Goal: Check status

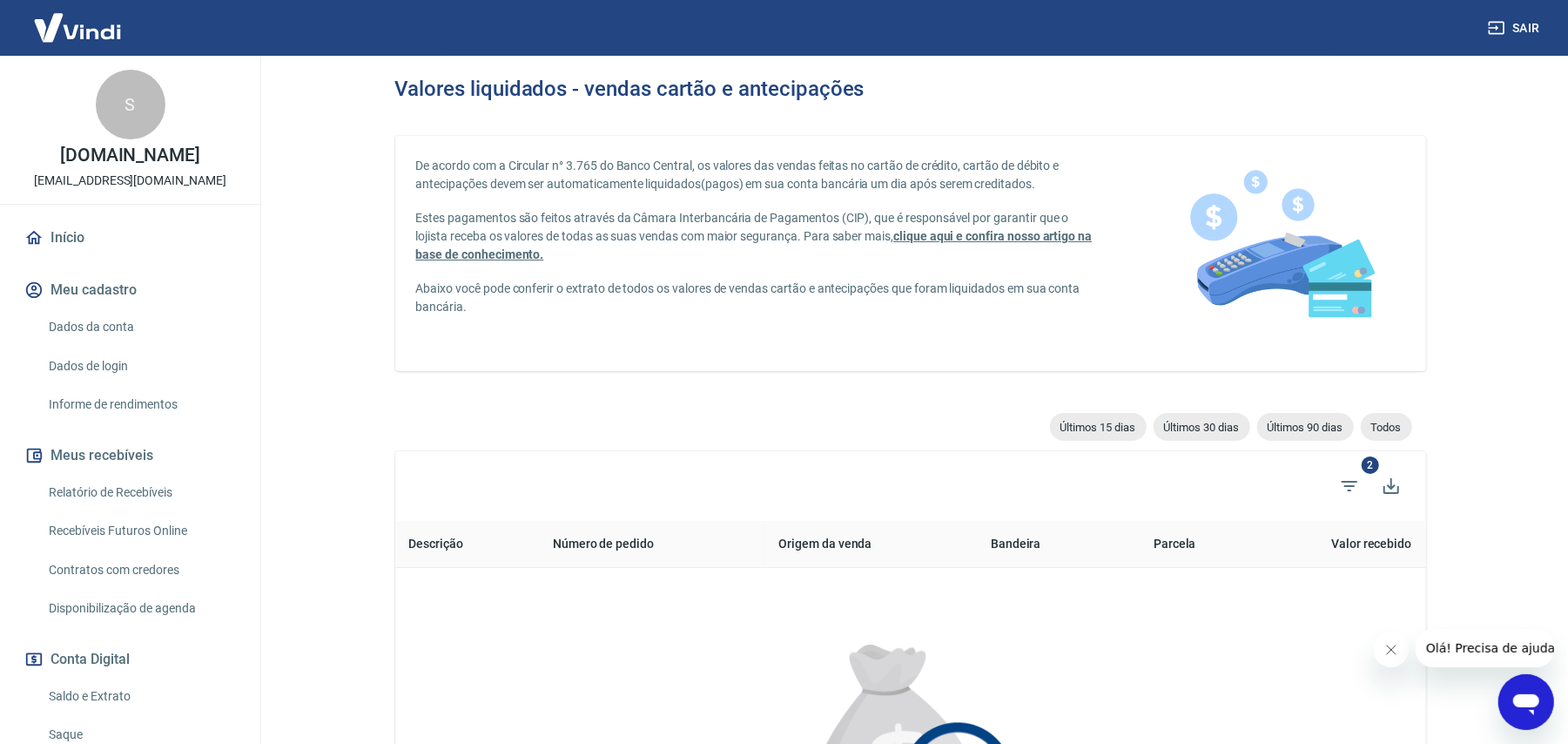
click at [47, 249] on link "Início" at bounding box center [130, 237] width 218 height 39
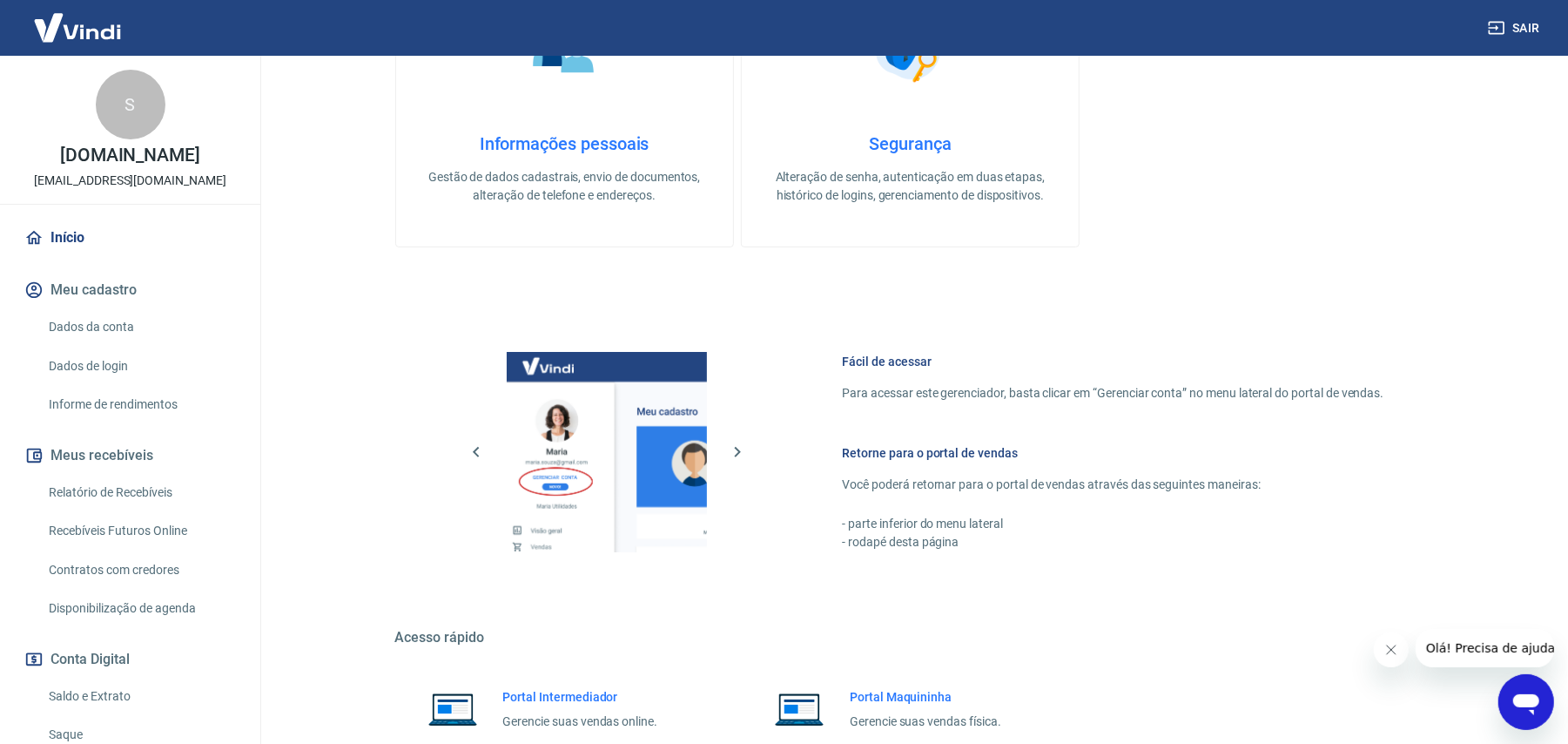
scroll to position [614, 0]
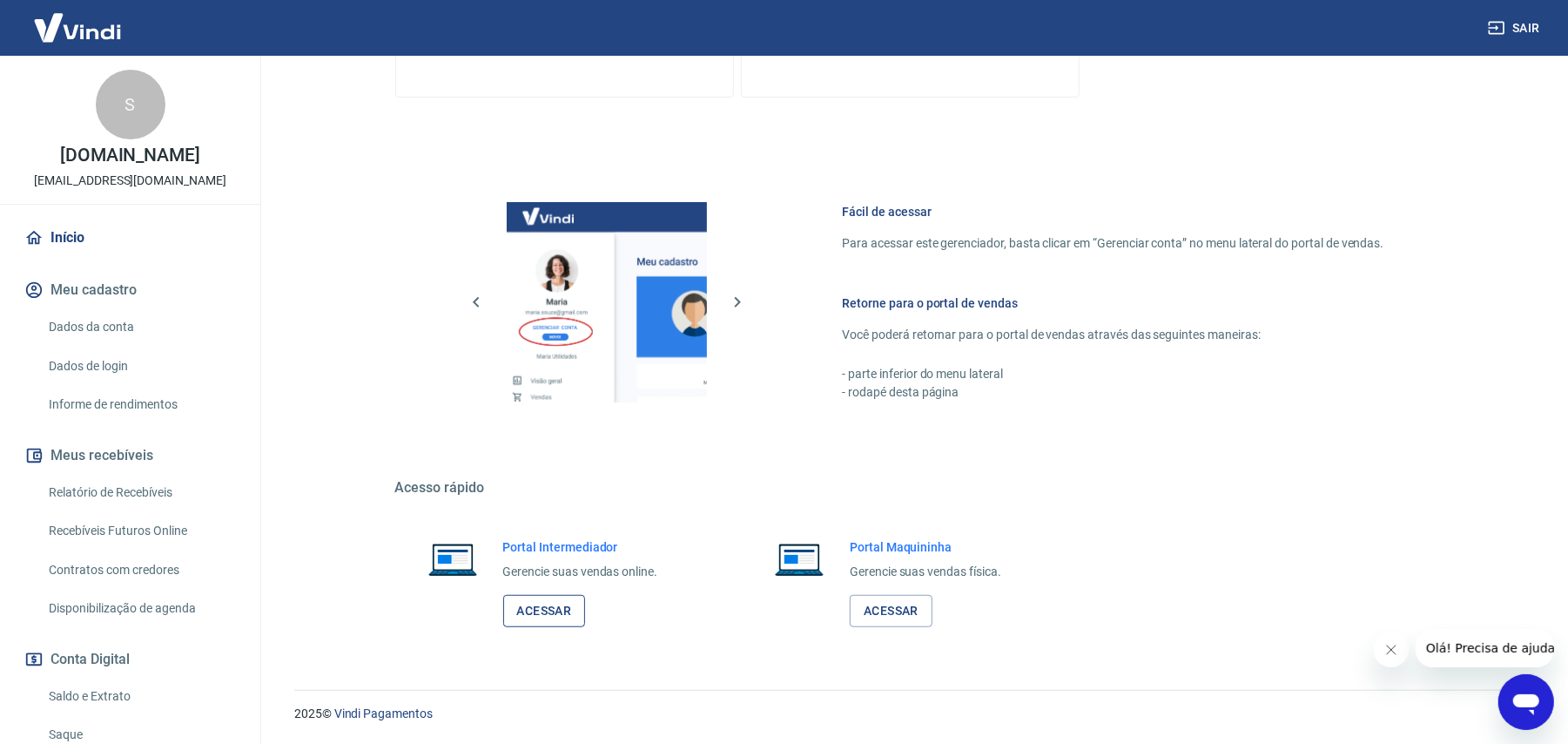
click at [546, 616] on link "Acessar" at bounding box center [543, 611] width 82 height 32
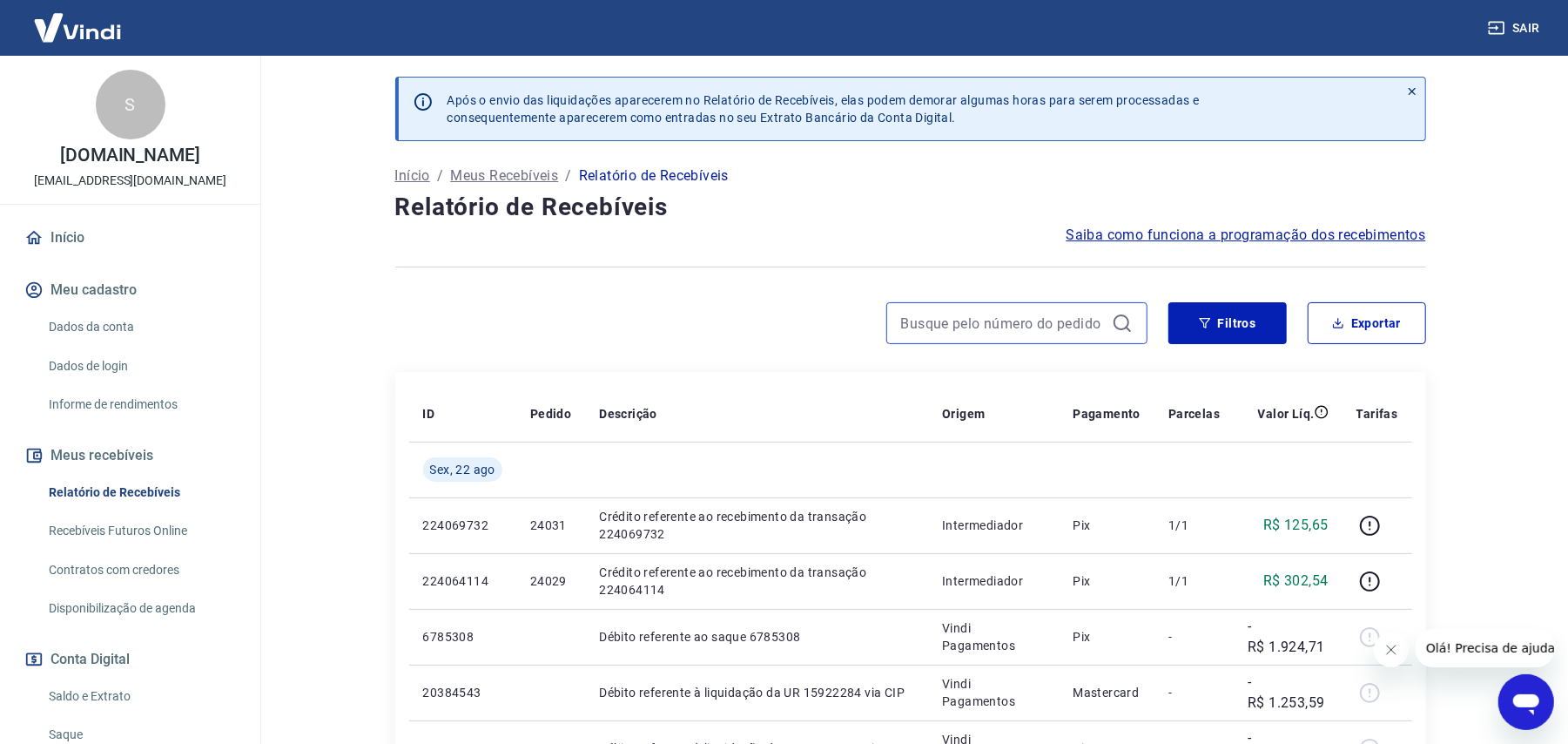
click at [970, 331] on input at bounding box center [1003, 323] width 203 height 26
click at [966, 315] on input "23465" at bounding box center [1003, 323] width 203 height 26
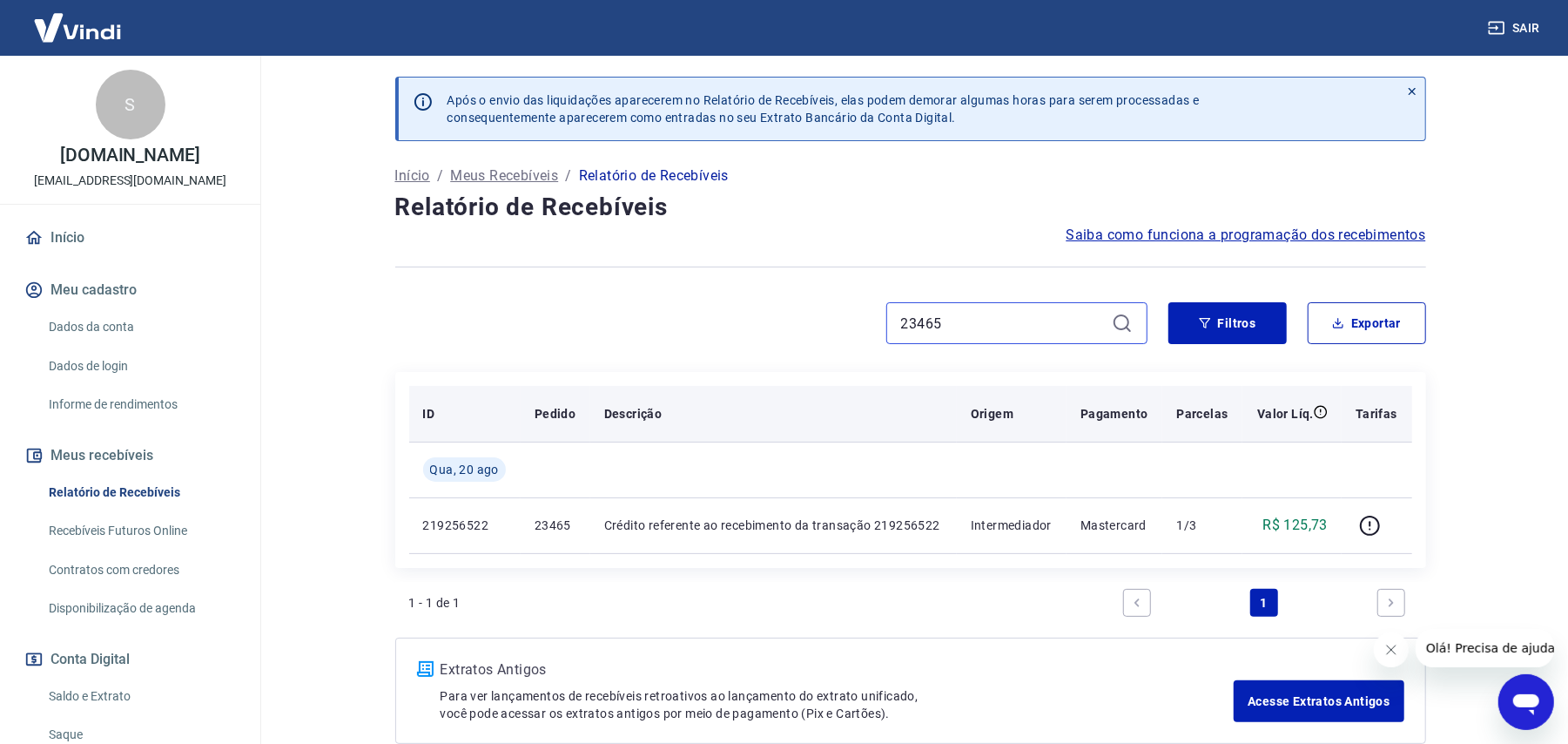
scroll to position [97, 0]
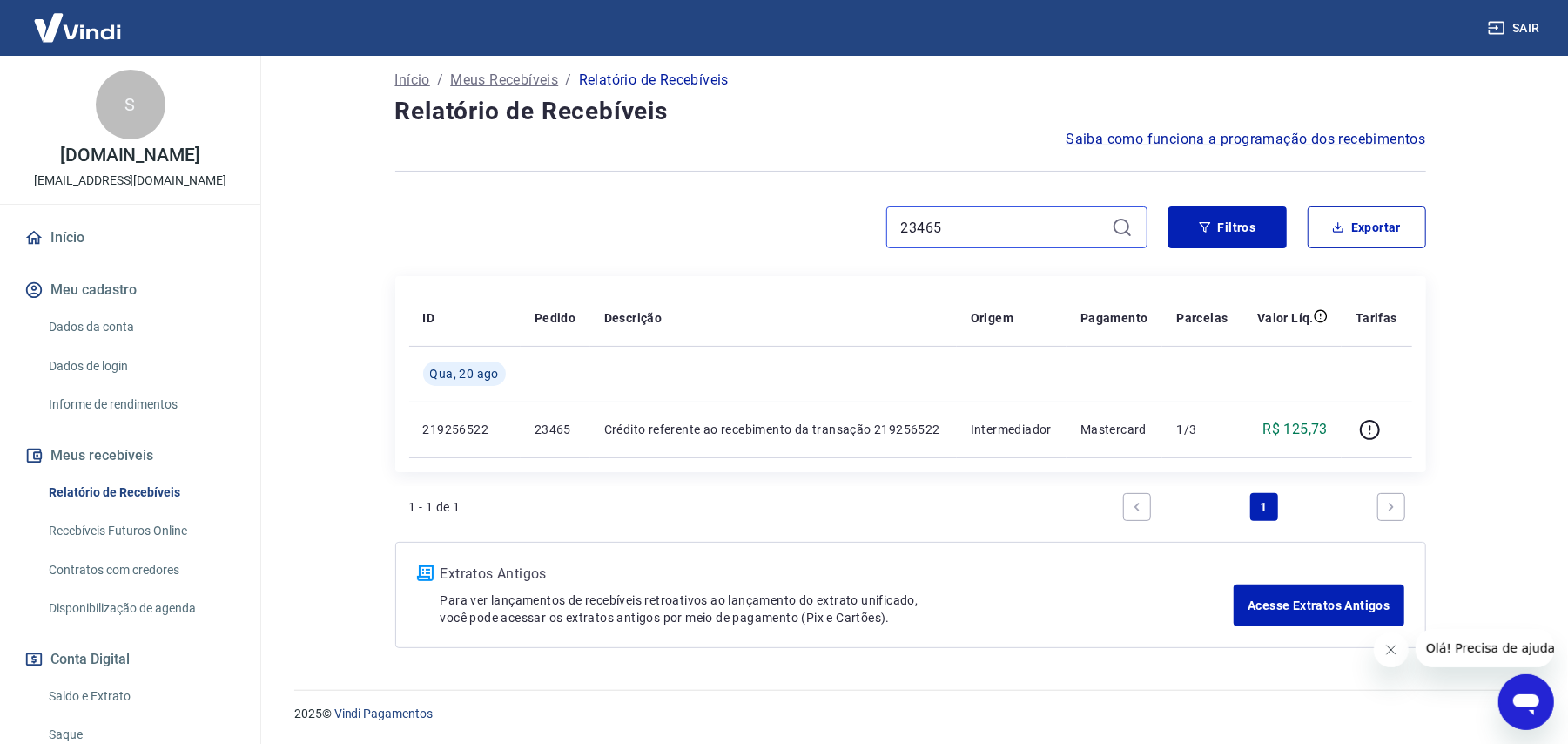
type input "23465"
drag, startPoint x: 955, startPoint y: 217, endPoint x: 653, endPoint y: 205, distance: 302.2
click at [653, 206] on div "23465" at bounding box center [772, 227] width 752 height 42
click at [970, 216] on input "23465" at bounding box center [1003, 227] width 203 height 26
drag, startPoint x: 916, startPoint y: 226, endPoint x: 1136, endPoint y: 203, distance: 221.2
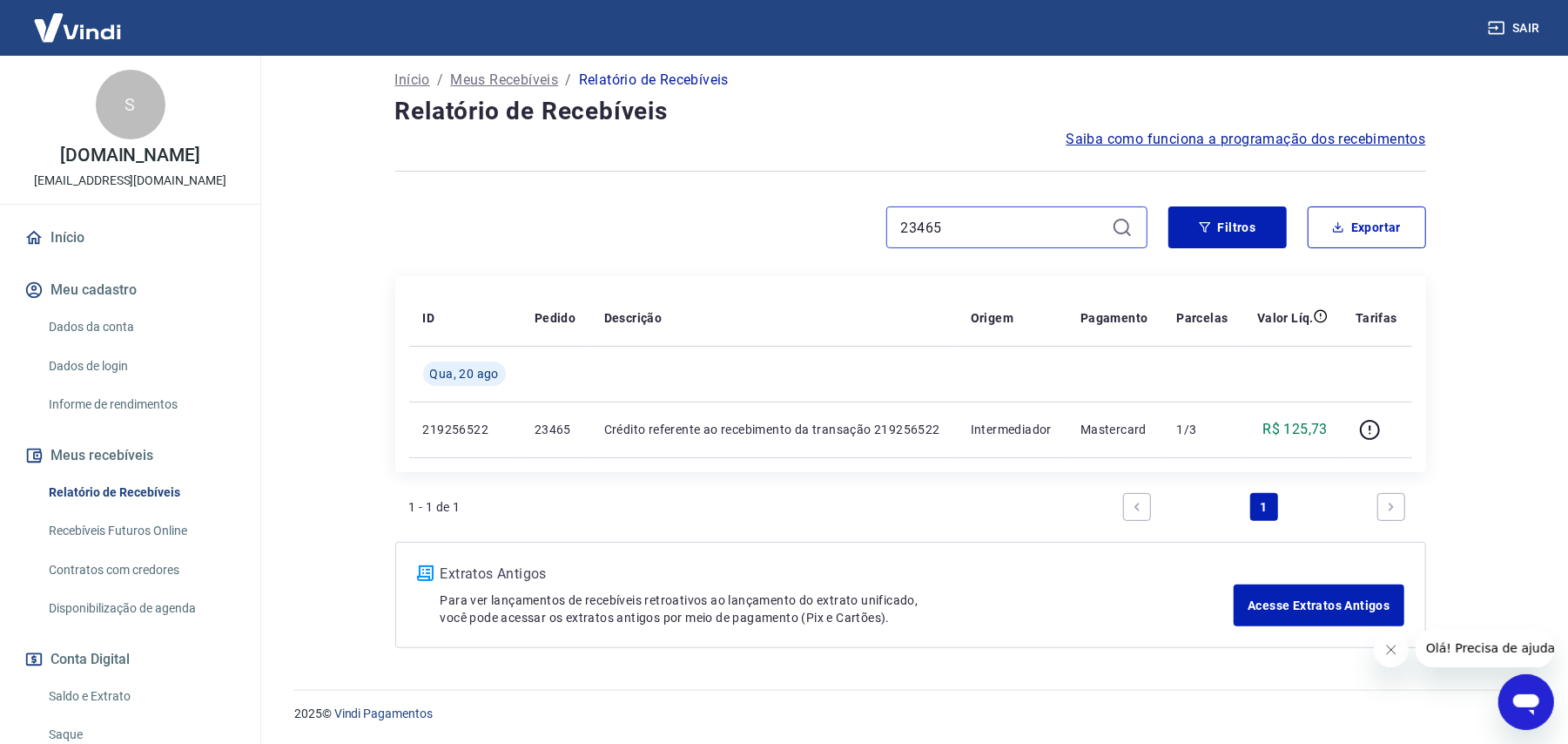
click at [1136, 203] on div "Após o envio das liquidações aparecerem no Relatório de Recebíveis, elas podem …" at bounding box center [909, 314] width 1072 height 709
drag, startPoint x: 969, startPoint y: 210, endPoint x: 631, endPoint y: 223, distance: 338.2
click at [631, 223] on div "23465" at bounding box center [772, 227] width 752 height 42
click at [1011, 220] on input "23465" at bounding box center [1003, 227] width 203 height 26
drag, startPoint x: 1062, startPoint y: 226, endPoint x: 677, endPoint y: 221, distance: 385.0
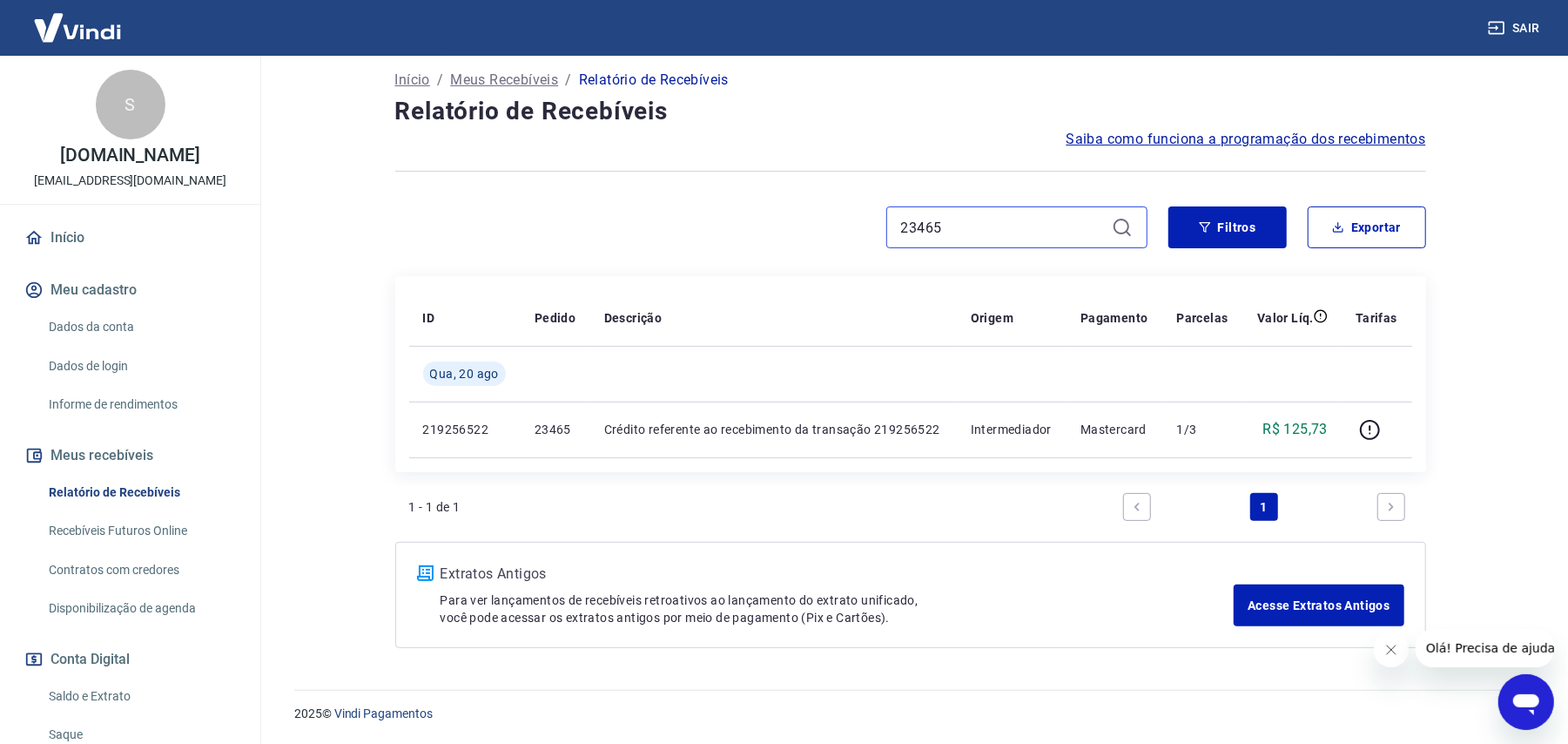
click at [677, 221] on div "23465" at bounding box center [772, 227] width 752 height 42
click at [534, 210] on div "23465" at bounding box center [772, 227] width 752 height 42
drag, startPoint x: 1005, startPoint y: 226, endPoint x: 464, endPoint y: 213, distance: 541.2
click at [464, 213] on div "23465" at bounding box center [772, 227] width 752 height 42
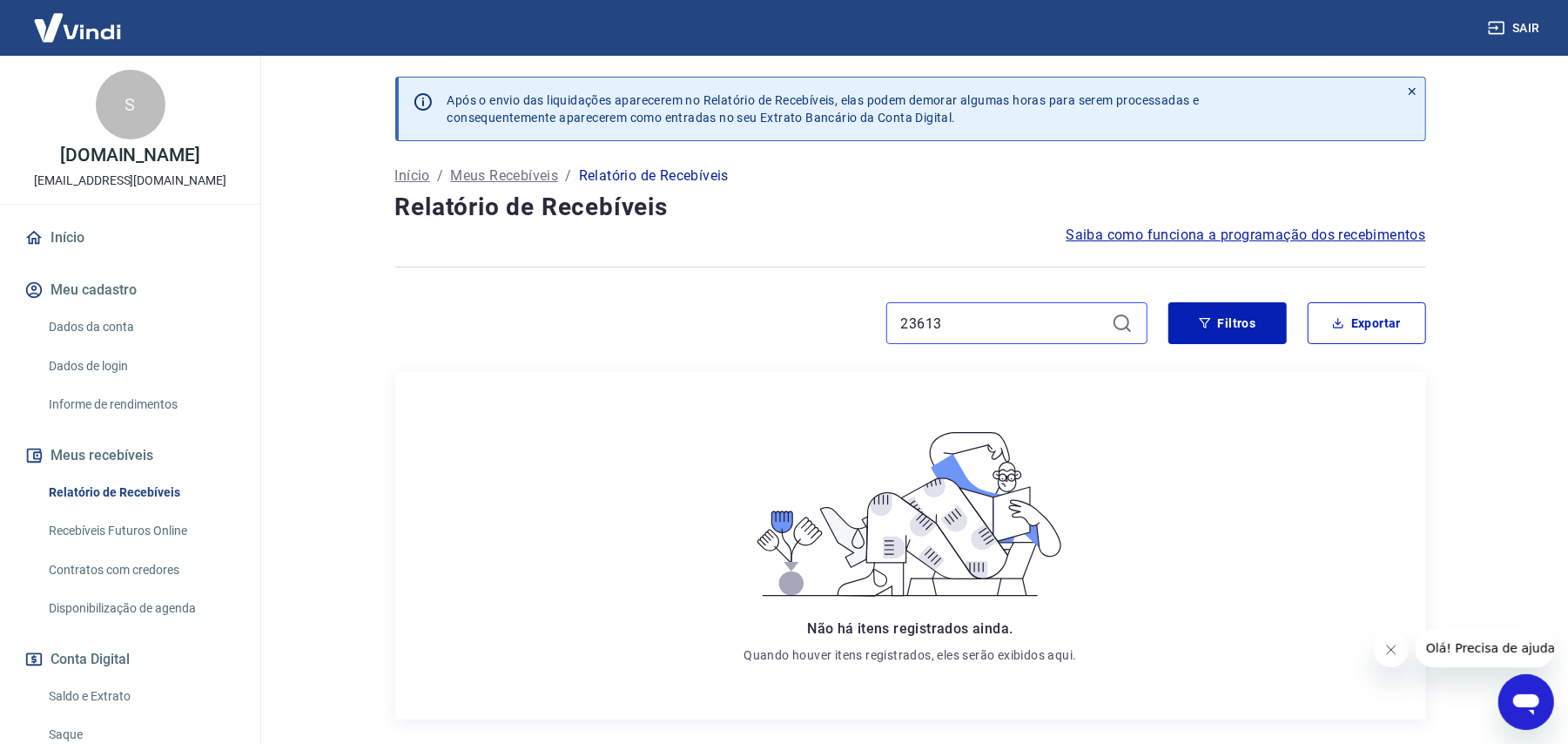
drag, startPoint x: 914, startPoint y: 321, endPoint x: 1081, endPoint y: 304, distance: 167.9
click at [1081, 304] on div "23613" at bounding box center [1017, 323] width 261 height 42
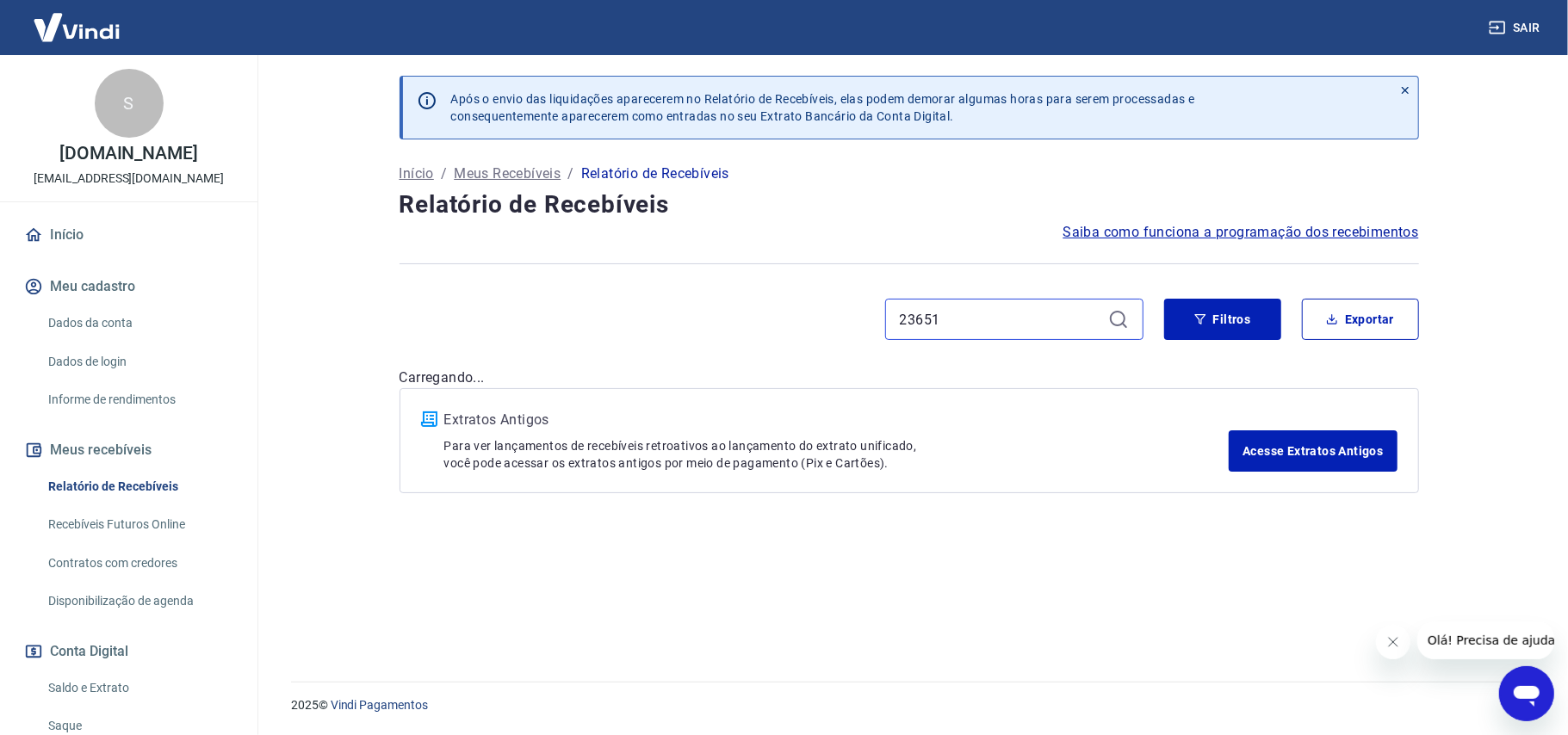
type input "23651"
